Goal: Task Accomplishment & Management: Complete application form

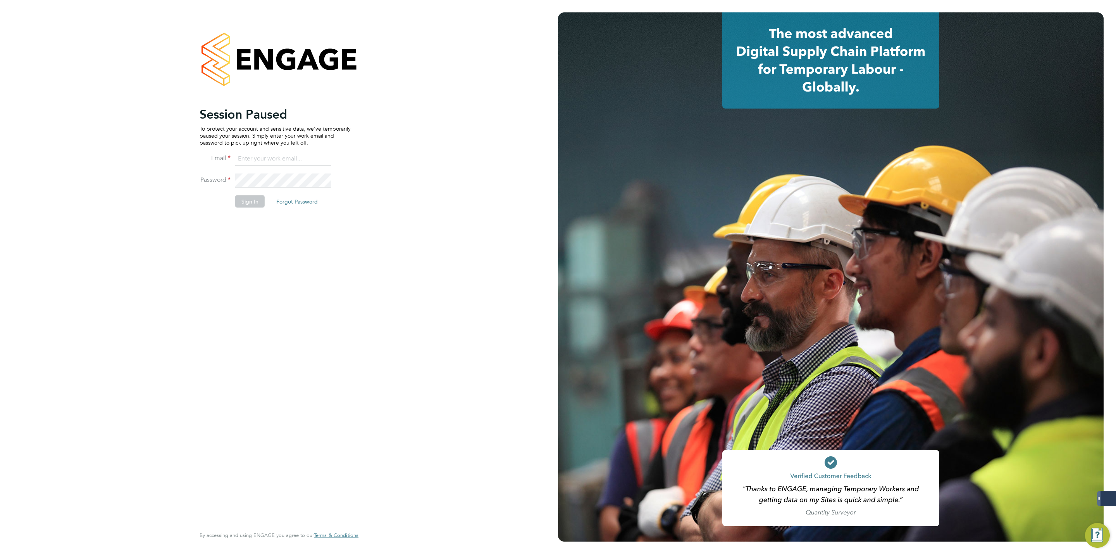
click at [294, 162] on input at bounding box center [283, 159] width 96 height 14
type input "george@mmpconsultancy.co.uk"
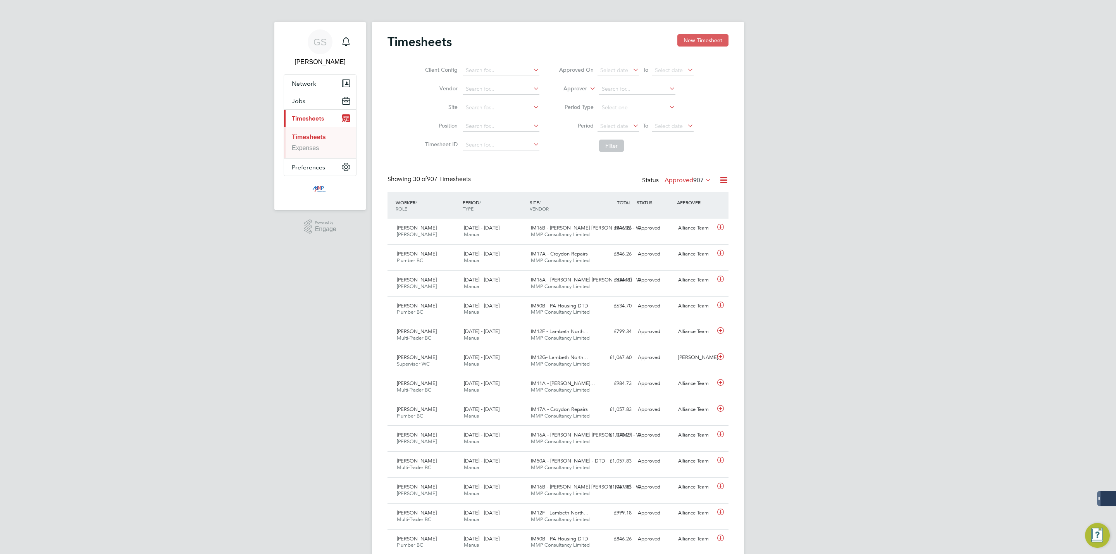
click at [709, 38] on button "New Timesheet" at bounding box center [702, 40] width 51 height 12
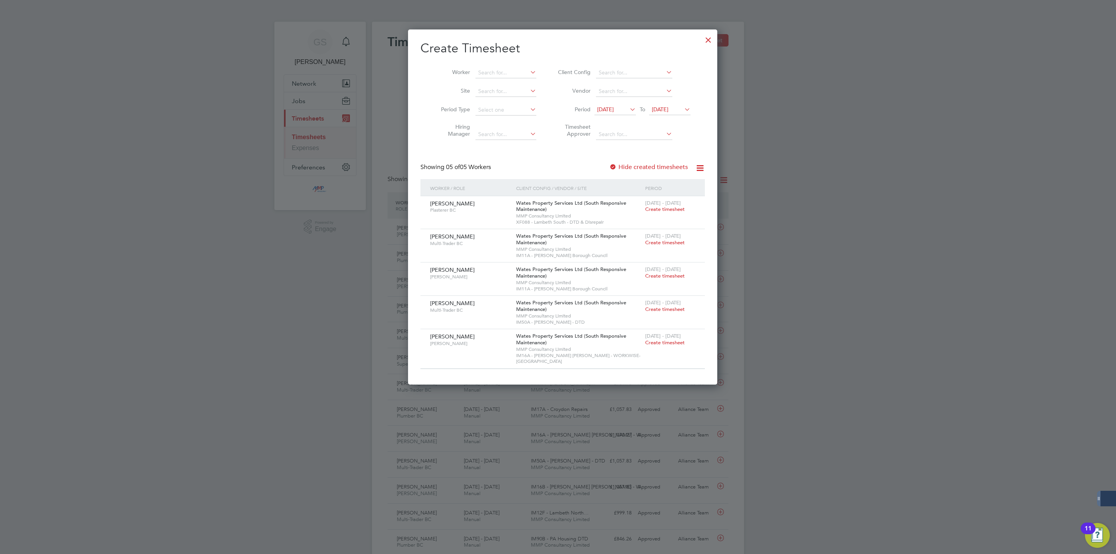
click at [702, 41] on div at bounding box center [708, 38] width 14 height 14
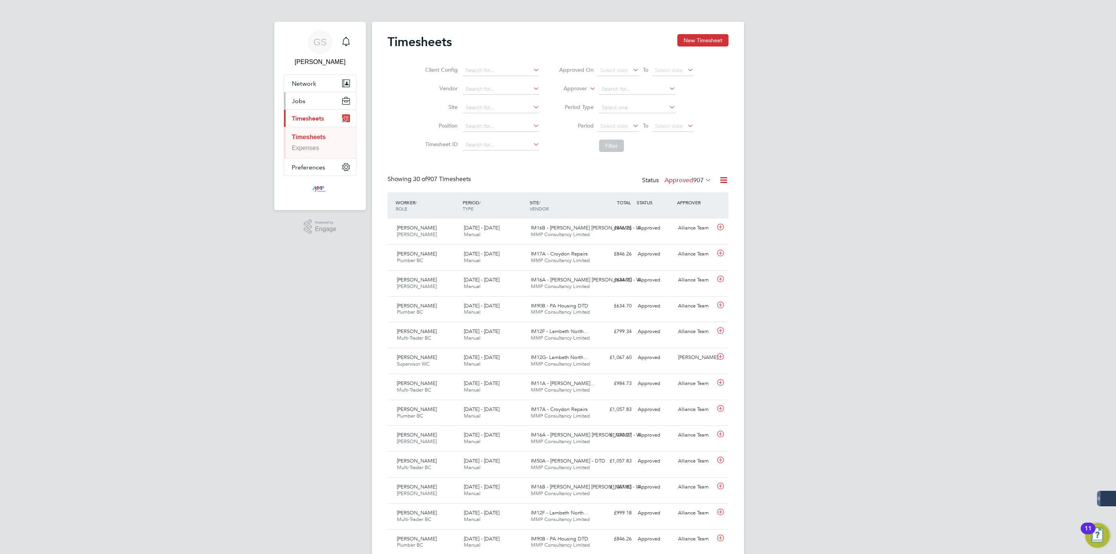
click at [307, 105] on button "Jobs" at bounding box center [320, 100] width 72 height 17
click at [308, 131] on link "Vacancies" at bounding box center [306, 130] width 28 height 7
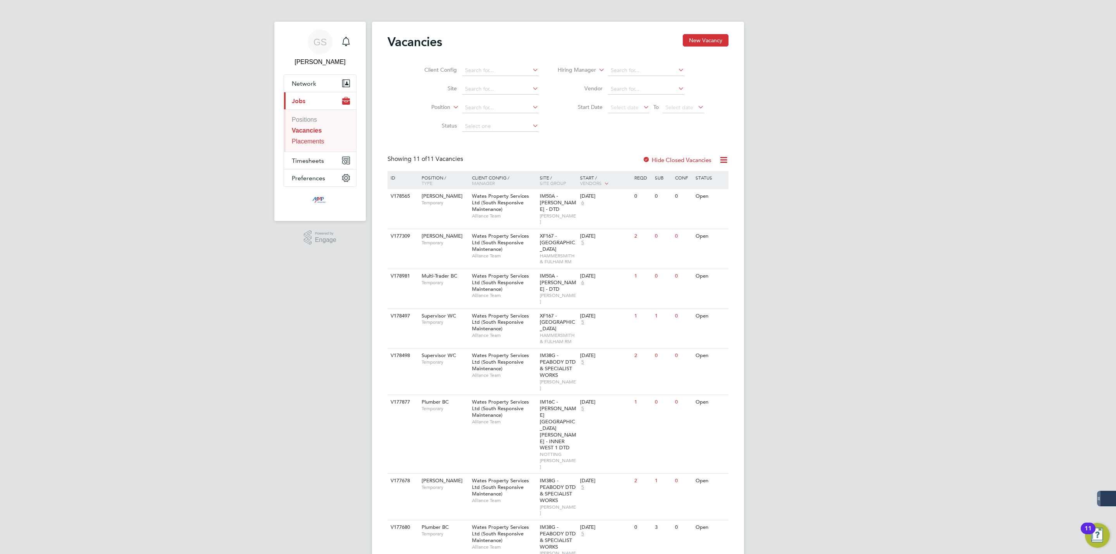
click at [310, 145] on link "Placements" at bounding box center [308, 141] width 33 height 7
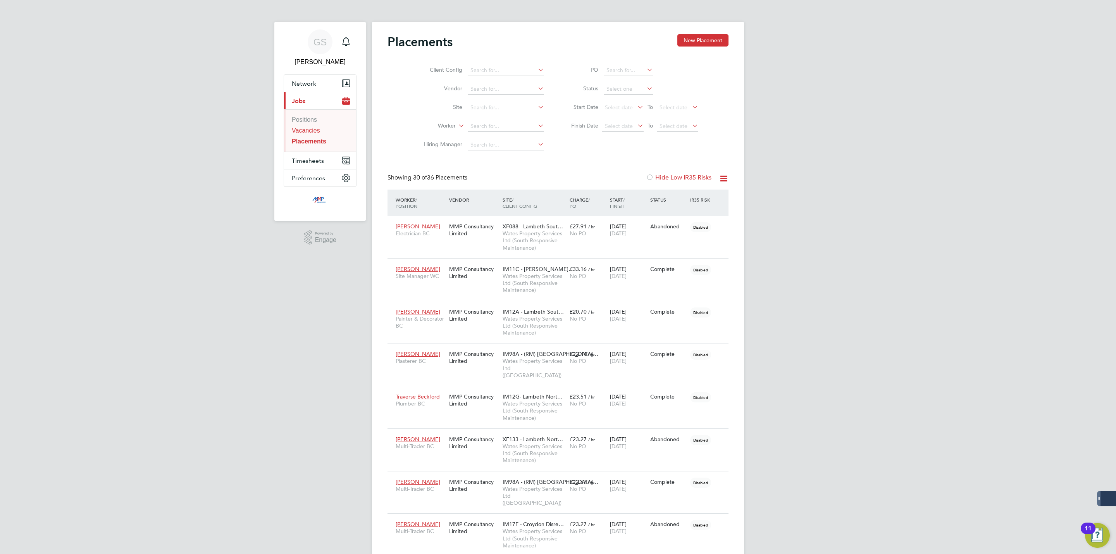
click at [318, 133] on link "Vacancies" at bounding box center [306, 130] width 28 height 7
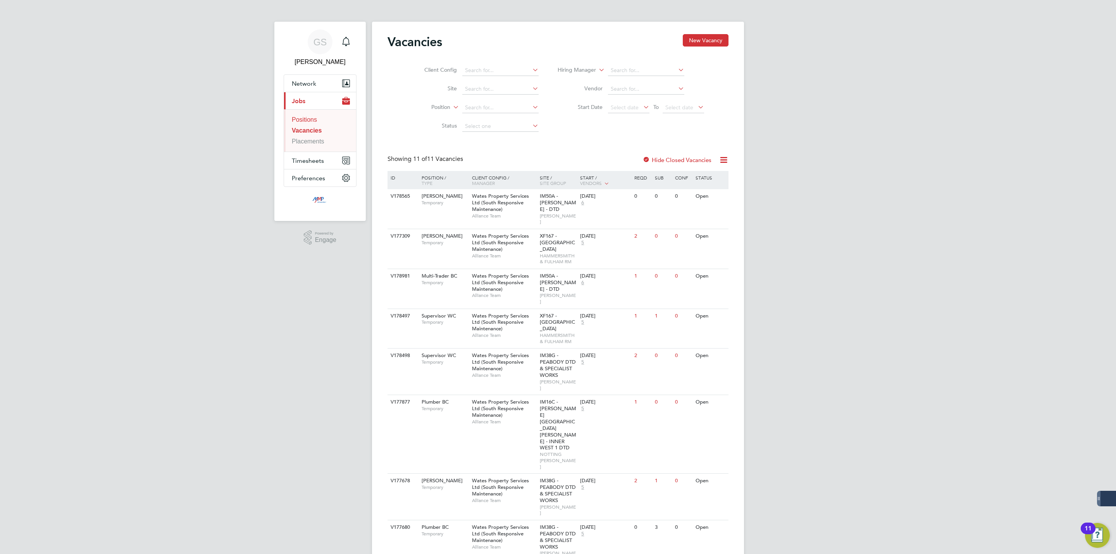
click at [311, 123] on link "Positions" at bounding box center [304, 119] width 25 height 7
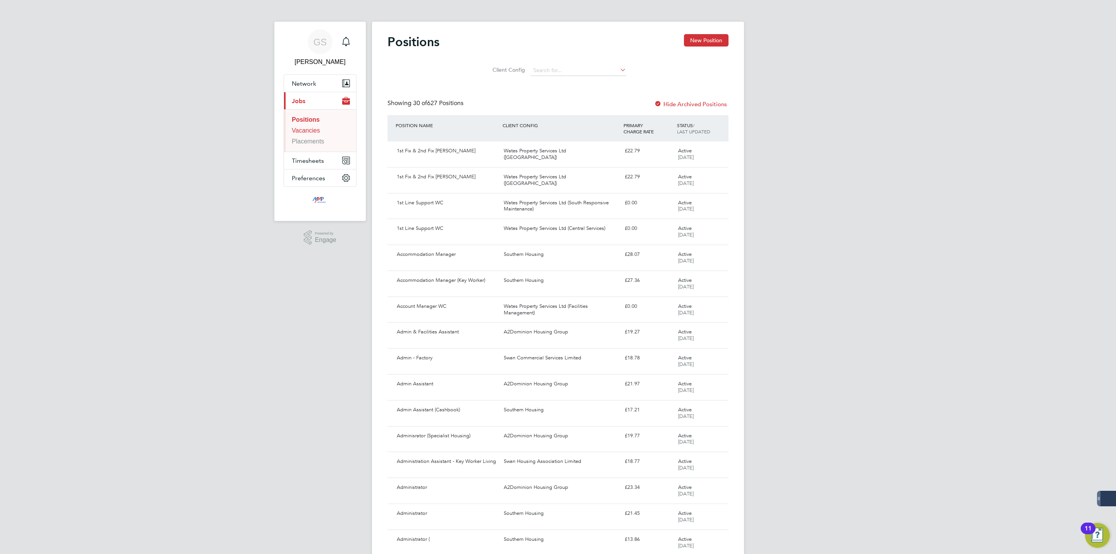
click at [314, 134] on link "Vacancies" at bounding box center [306, 130] width 28 height 7
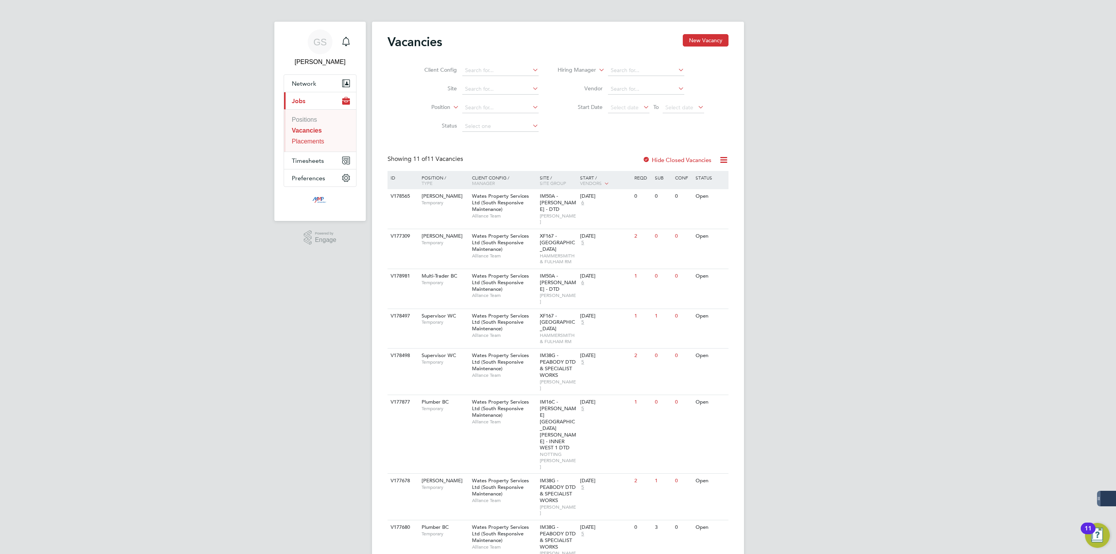
click at [316, 143] on link "Placements" at bounding box center [308, 141] width 33 height 7
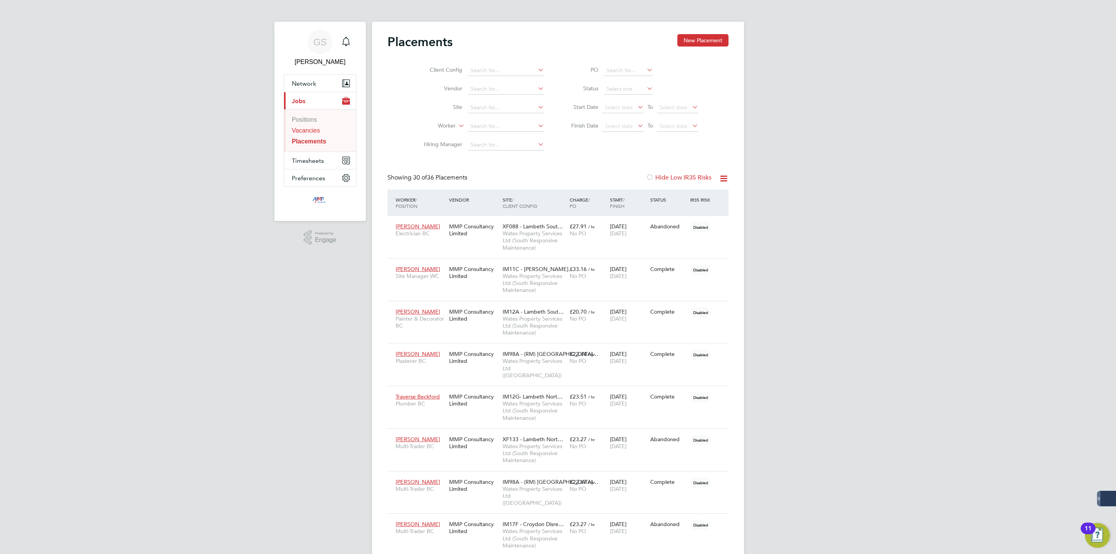
click at [315, 134] on link "Vacancies" at bounding box center [306, 130] width 28 height 7
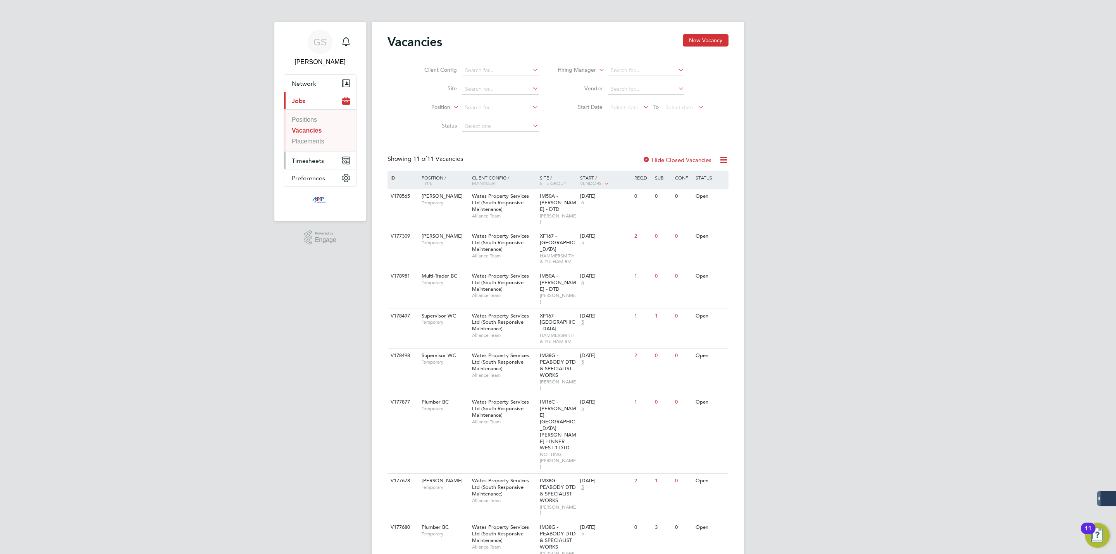
click at [312, 162] on span "Timesheets" at bounding box center [308, 160] width 32 height 7
click at [318, 136] on link "Timesheets" at bounding box center [308, 137] width 32 height 7
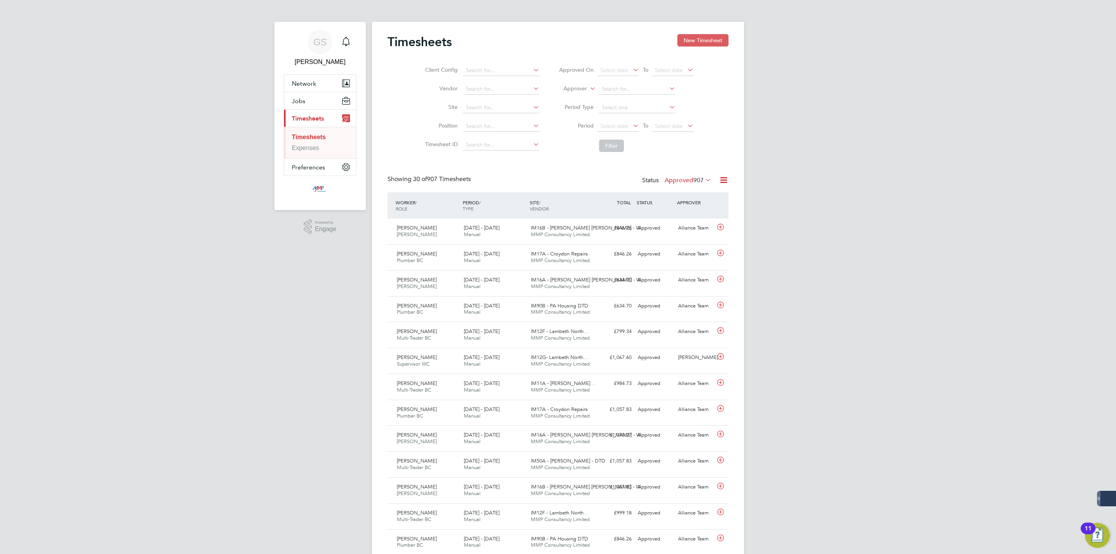
click at [711, 41] on button "New Timesheet" at bounding box center [702, 40] width 51 height 12
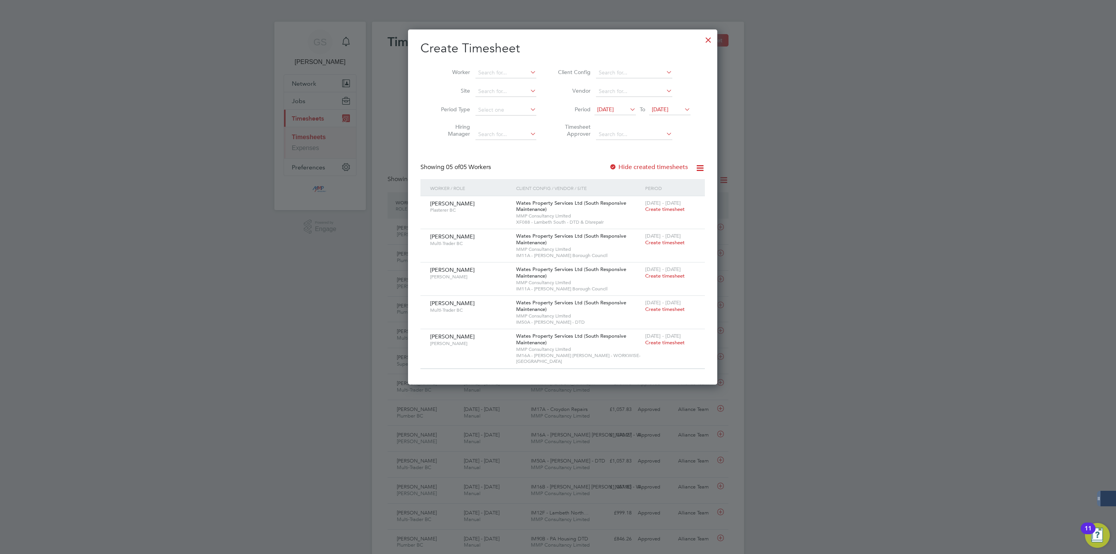
click at [702, 40] on div at bounding box center [708, 38] width 14 height 14
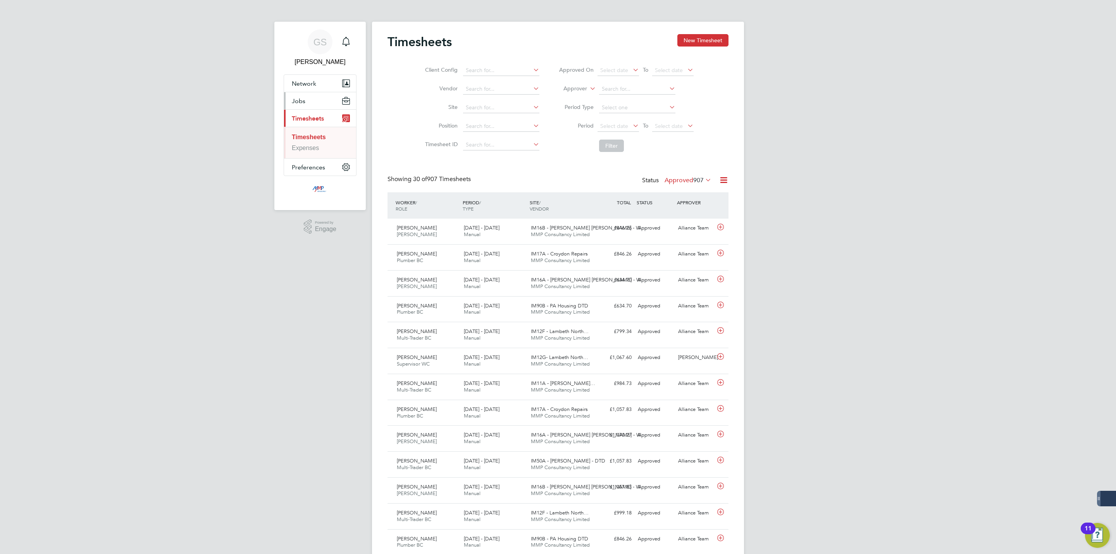
click at [303, 102] on span "Jobs" at bounding box center [299, 100] width 14 height 7
click at [310, 129] on link "Vacancies" at bounding box center [306, 130] width 28 height 7
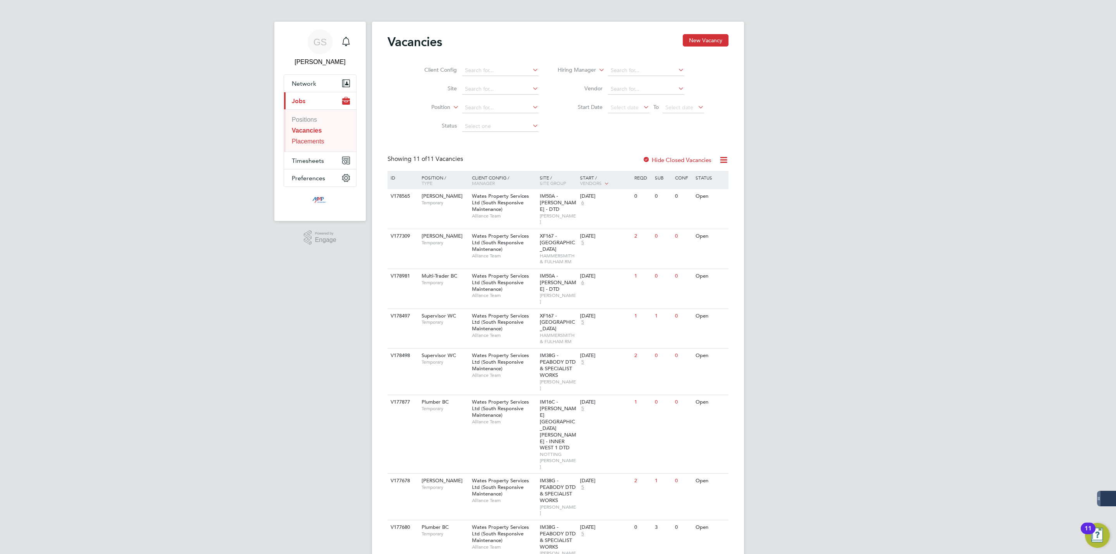
click at [320, 144] on link "Placements" at bounding box center [308, 141] width 33 height 7
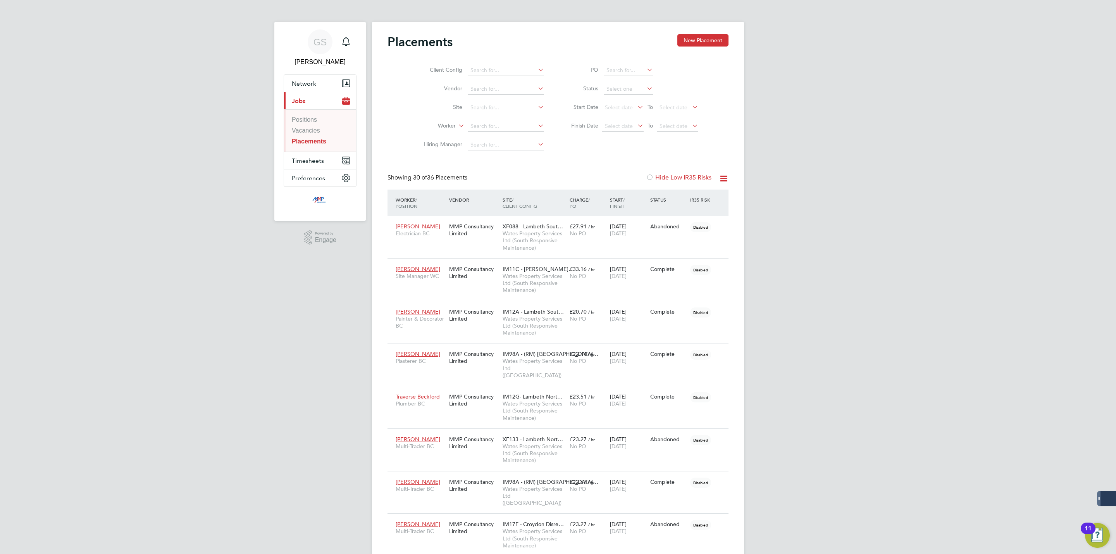
scroll to position [29, 54]
click at [301, 131] on link "Vacancies" at bounding box center [306, 130] width 28 height 7
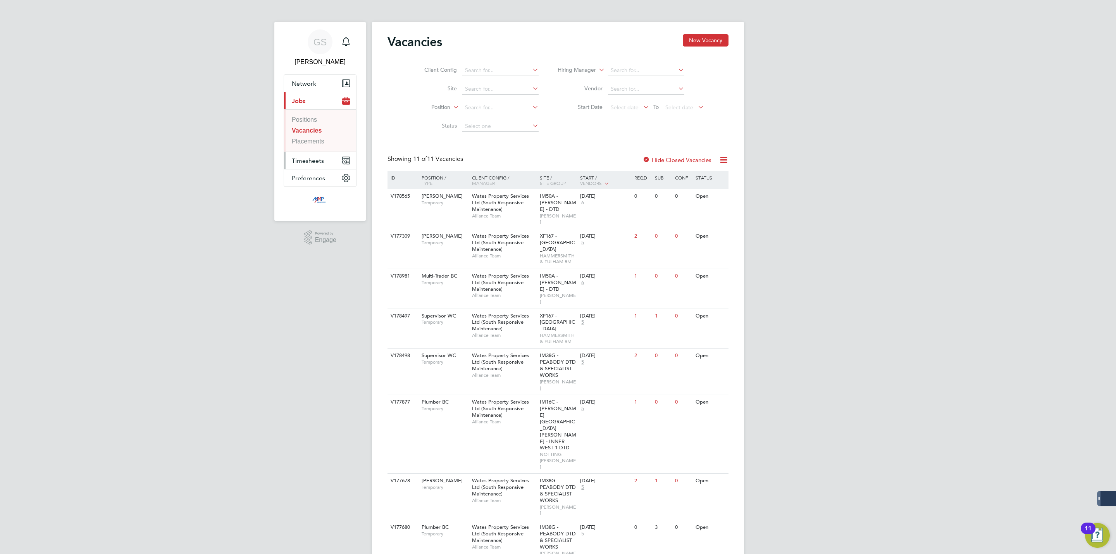
click at [292, 157] on span "Timesheets" at bounding box center [308, 160] width 32 height 7
click at [303, 135] on link "Timesheets" at bounding box center [308, 137] width 32 height 7
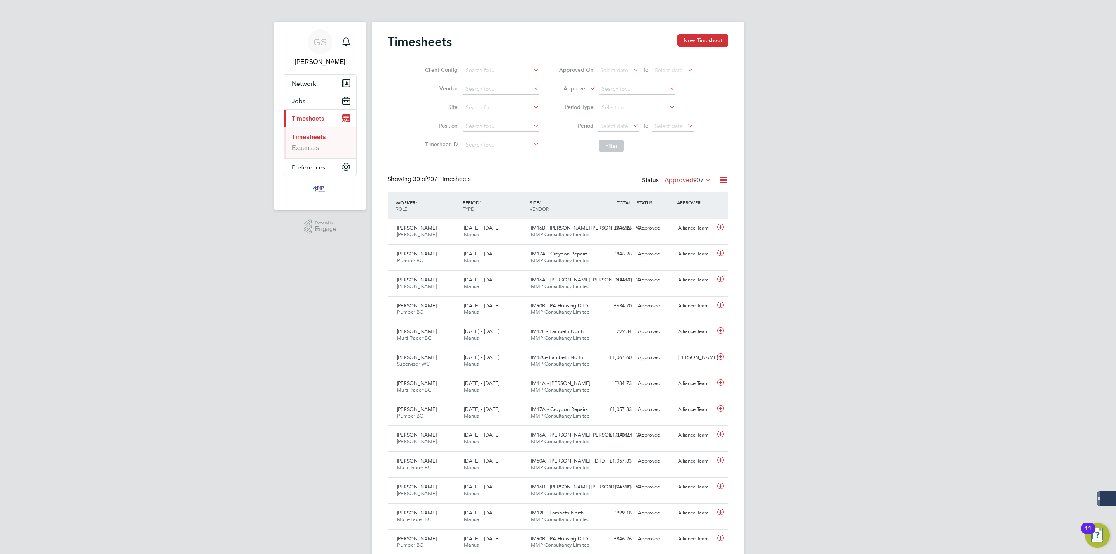
click at [699, 47] on div "Timesheets New Timesheet" at bounding box center [557, 45] width 341 height 23
click at [699, 46] on button "New Timesheet" at bounding box center [702, 40] width 51 height 12
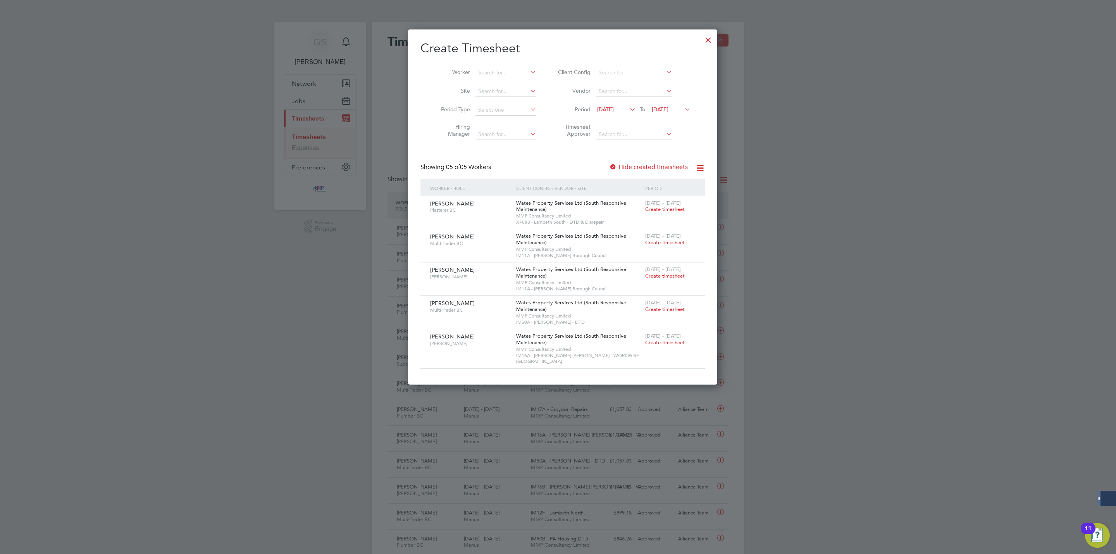
click at [701, 40] on div at bounding box center [708, 38] width 14 height 14
